Goal: Transaction & Acquisition: Purchase product/service

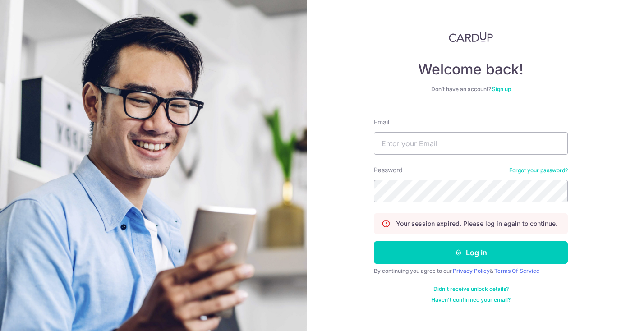
click at [420, 147] on input "Email" at bounding box center [471, 143] width 194 height 23
type input "limshengjie@hotmail.com"
click at [374, 241] on button "Log in" at bounding box center [471, 252] width 194 height 23
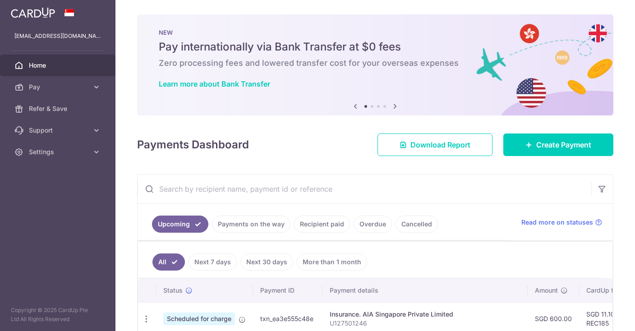
click at [353, 164] on div "× Pause Schedule Pause all future payments in this series Pause just this one p…" at bounding box center [375, 165] width 520 height 331
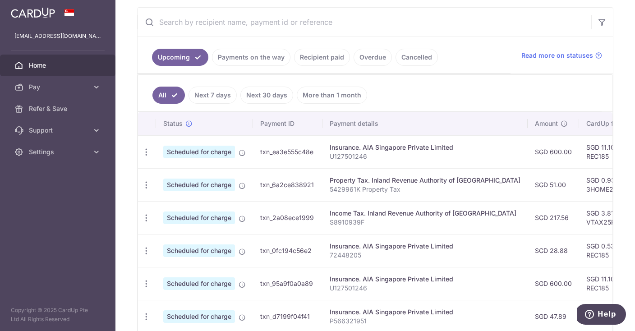
scroll to position [184, 0]
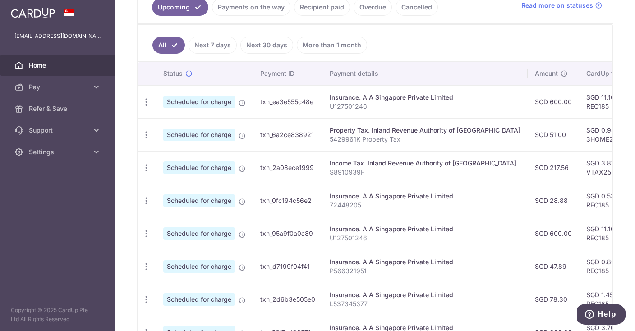
scroll to position [230, 0]
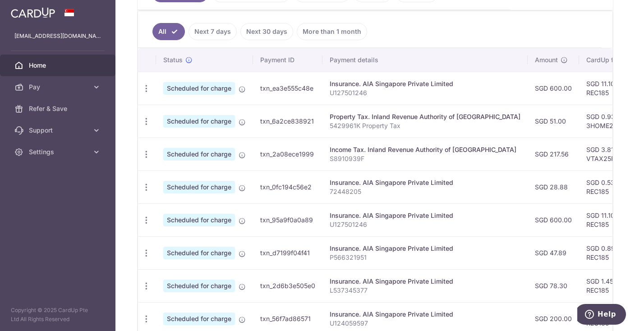
click at [210, 23] on link "Next 7 days" at bounding box center [213, 31] width 48 height 17
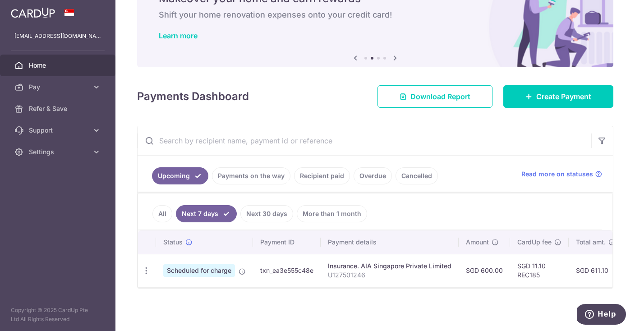
scroll to position [33, 0]
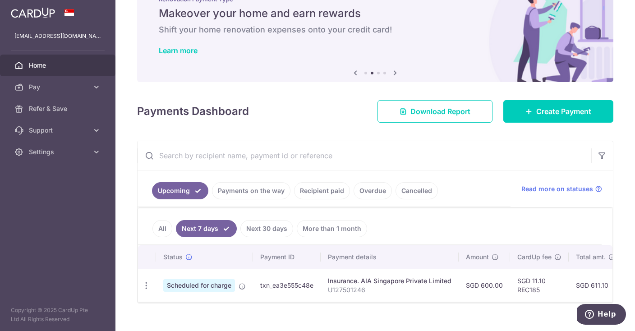
click at [261, 189] on link "Payments on the way" at bounding box center [251, 190] width 78 height 17
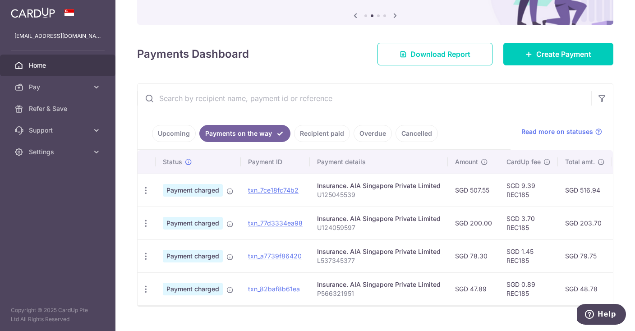
scroll to position [105, 0]
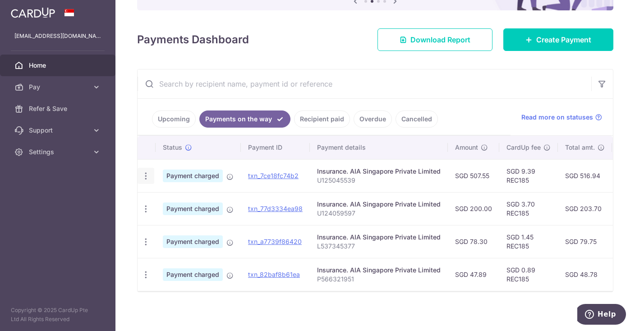
click at [140, 177] on div "PDF Receipt" at bounding box center [146, 176] width 17 height 17
click at [144, 177] on icon "button" at bounding box center [145, 175] width 9 height 9
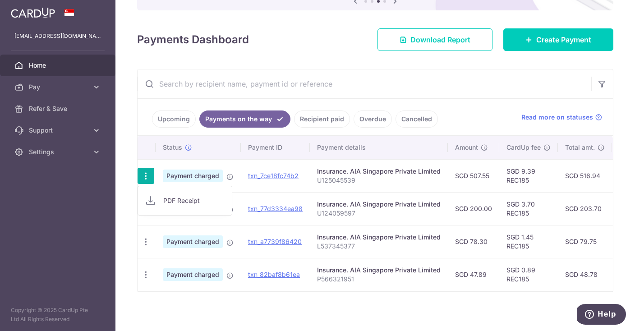
click at [403, 301] on div "× Pause Schedule Pause all future payments in this series Pause just this one p…" at bounding box center [375, 165] width 520 height 331
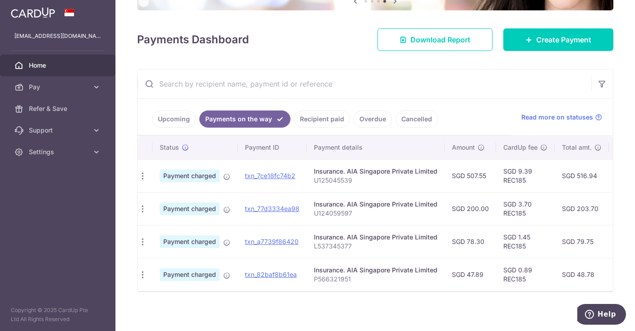
scroll to position [0, 0]
click at [309, 119] on link "Recipient paid" at bounding box center [322, 119] width 56 height 17
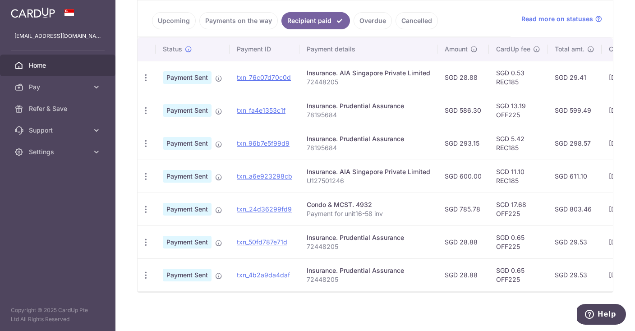
scroll to position [157, 0]
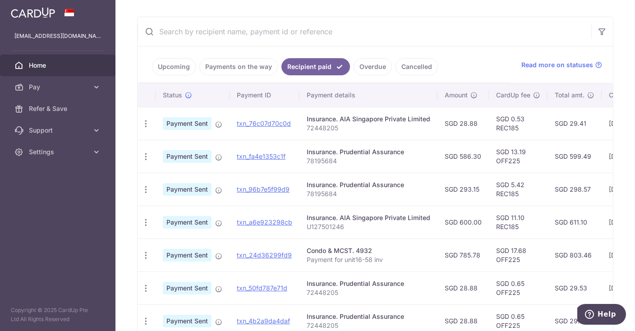
click at [251, 68] on link "Payments on the way" at bounding box center [238, 66] width 78 height 17
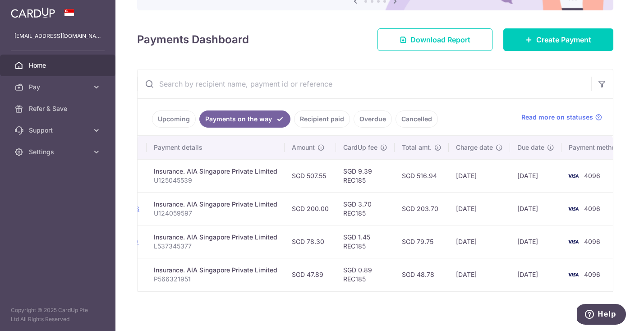
scroll to position [0, 164]
drag, startPoint x: 152, startPoint y: 178, endPoint x: 194, endPoint y: 180, distance: 42.4
click at [194, 180] on td "Insurance. AIA Singapore Private Limited U125045539" at bounding box center [215, 175] width 138 height 33
copy p "U125045539"
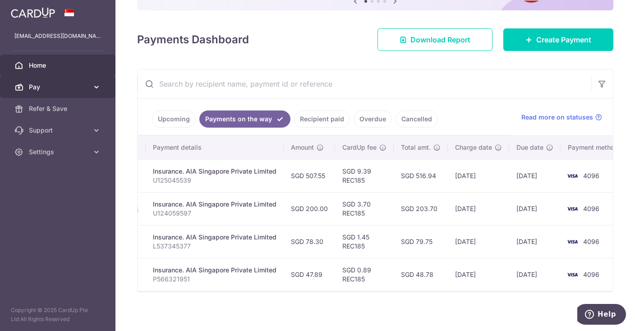
click at [80, 92] on link "Pay" at bounding box center [57, 87] width 115 height 22
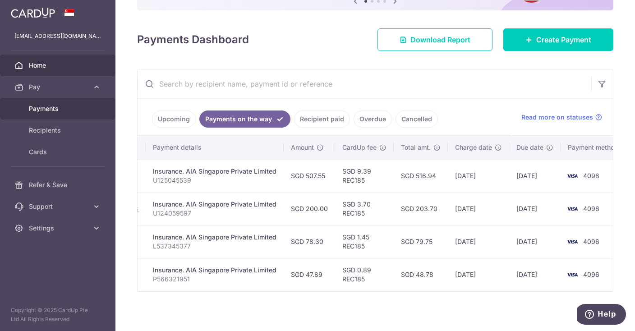
click at [61, 118] on link "Payments" at bounding box center [57, 109] width 115 height 22
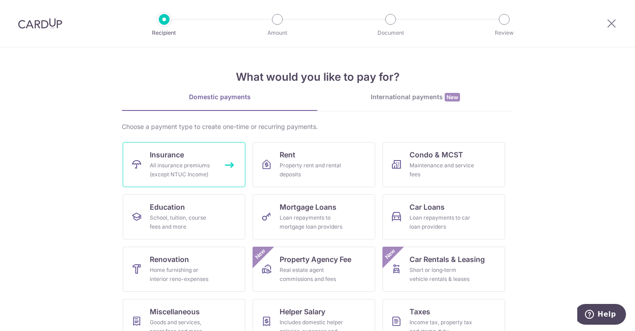
click at [184, 154] on span "Insurance" at bounding box center [167, 154] width 34 height 11
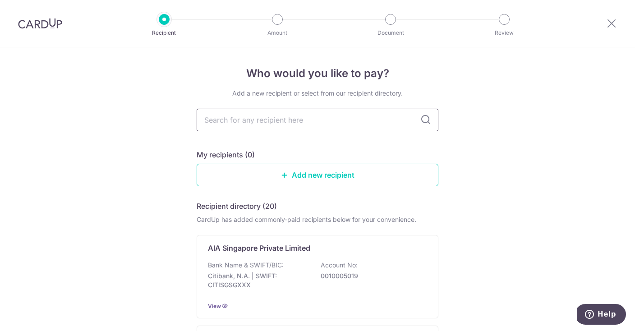
click at [276, 123] on input "text" at bounding box center [318, 120] width 242 height 23
click at [280, 256] on div "AIA Singapore Private Limited Bank Name & SWIFT/BIC: Citibank, N.A. | SWIFT: CI…" at bounding box center [318, 276] width 242 height 83
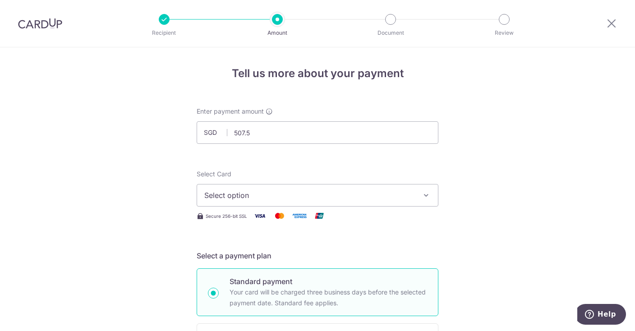
type input "507.55"
click at [289, 182] on div "Select Card Select option Add credit card Your Cards **** 0733 **** 7457 **** 1…" at bounding box center [318, 188] width 242 height 37
click at [287, 193] on span "Select option" at bounding box center [309, 195] width 210 height 11
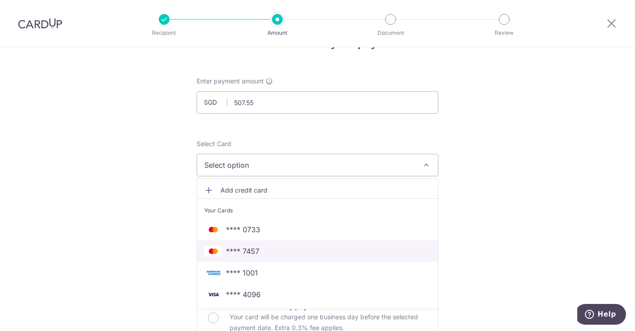
scroll to position [46, 0]
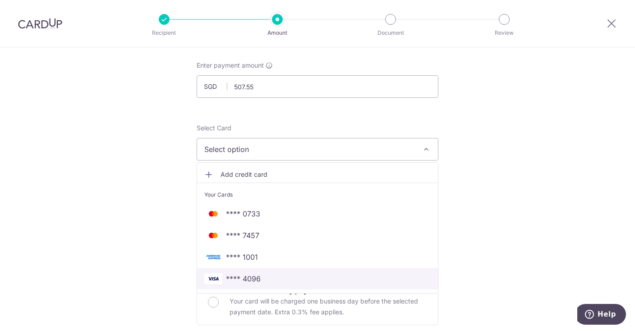
click at [257, 279] on span "**** 4096" at bounding box center [243, 278] width 35 height 11
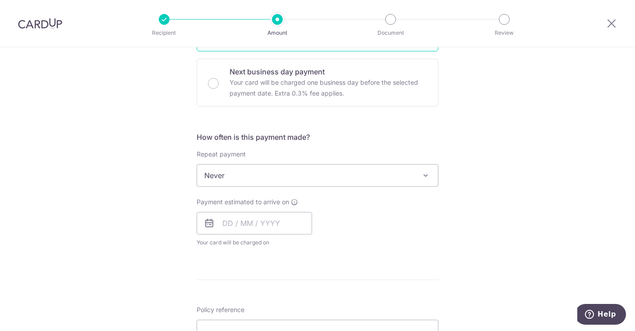
scroll to position [276, 0]
